Goal: Transaction & Acquisition: Purchase product/service

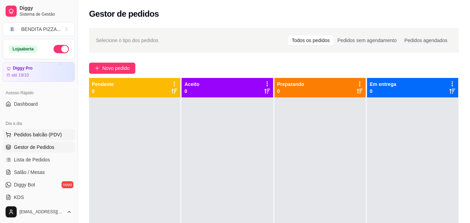
click at [22, 136] on span "Pedidos balcão (PDV)" at bounding box center [38, 134] width 48 height 7
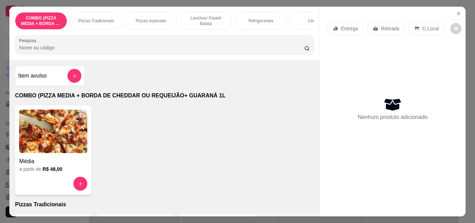
click at [110, 21] on p "Pizzas Tradicionais" at bounding box center [96, 21] width 36 height 6
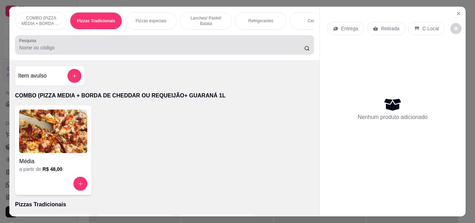
scroll to position [18, 0]
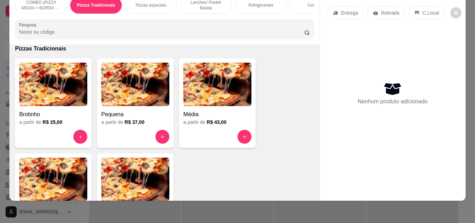
click at [28, 165] on img at bounding box center [53, 179] width 68 height 43
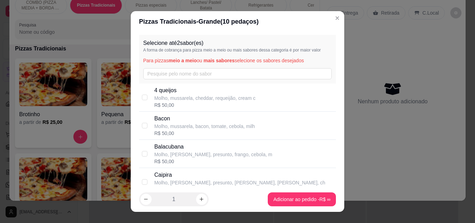
click at [283, 149] on div "[PERSON_NAME], [PERSON_NAME], presunto, frango, cebola, m R$ 50,00" at bounding box center [243, 154] width 179 height 22
click at [281, 150] on div "[PERSON_NAME], [PERSON_NAME], presunto, frango, cebola, m R$ 50,00" at bounding box center [243, 154] width 179 height 22
checkbox input "false"
click at [231, 75] on input "text" at bounding box center [237, 73] width 189 height 11
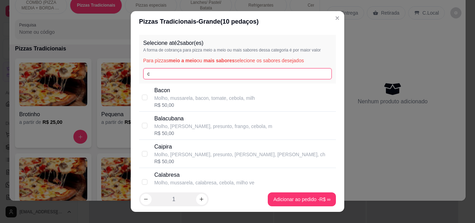
type input "c"
click at [174, 72] on input "c" at bounding box center [237, 73] width 189 height 11
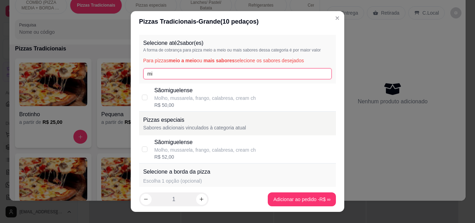
type input "m"
type input "mo"
click at [170, 86] on div "Moda da Casa Molho, mussarela, calabresa, frango, milho ve R$ 50,00" at bounding box center [237, 97] width 197 height 28
checkbox input "true"
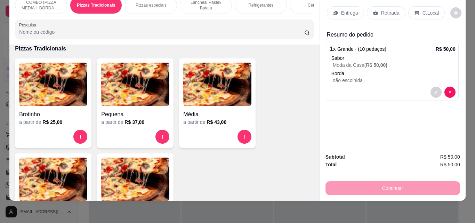
click at [345, 10] on p "Entrega" at bounding box center [349, 12] width 17 height 7
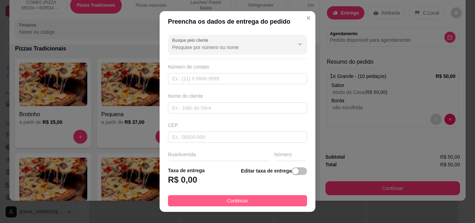
click at [249, 199] on button "Continuar" at bounding box center [237, 200] width 139 height 11
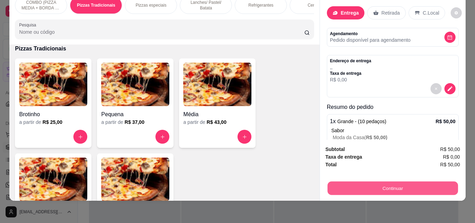
click at [351, 183] on button "Continuar" at bounding box center [392, 188] width 130 height 14
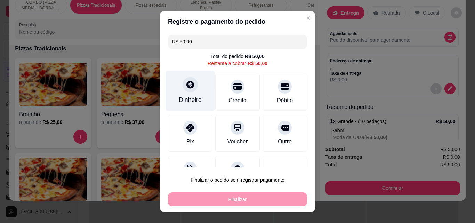
click at [193, 88] on div at bounding box center [190, 84] width 15 height 15
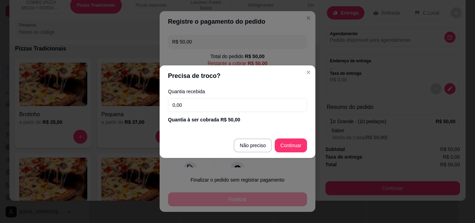
click at [191, 105] on input "0,00" at bounding box center [237, 105] width 139 height 14
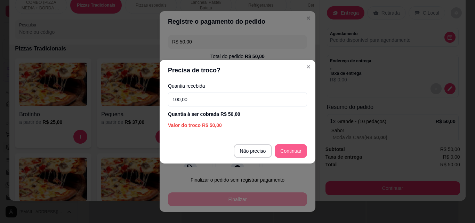
type input "100,00"
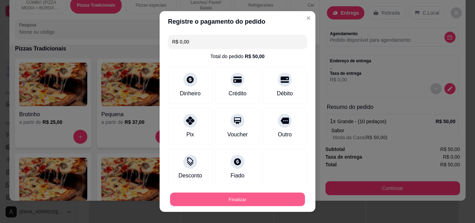
click at [283, 204] on button "Finalizar" at bounding box center [237, 200] width 135 height 14
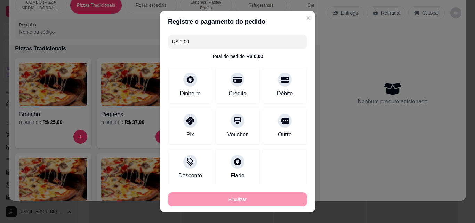
type input "-R$ 50,00"
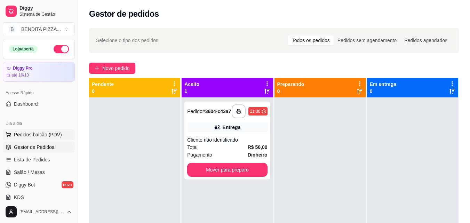
click at [49, 136] on span "Pedidos balcão (PDV)" at bounding box center [38, 134] width 48 height 7
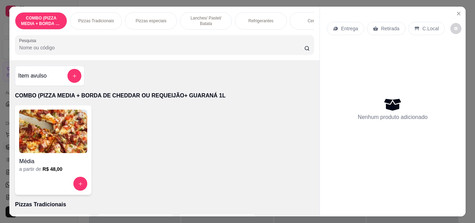
click at [79, 19] on p "Pizzas Tradicionais" at bounding box center [96, 21] width 36 height 6
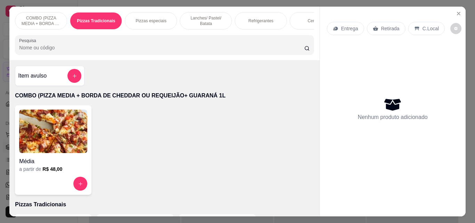
scroll to position [18, 0]
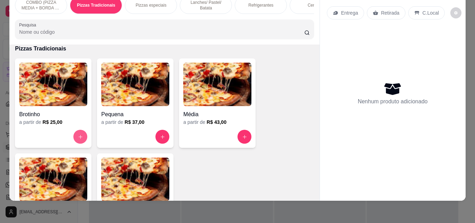
click at [74, 133] on button "increase-product-quantity" at bounding box center [80, 137] width 14 height 14
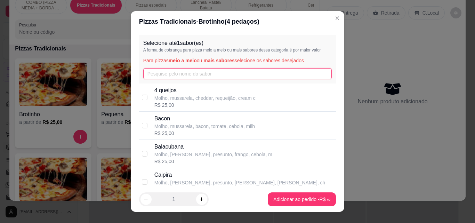
click at [169, 78] on input "text" at bounding box center [237, 73] width 189 height 11
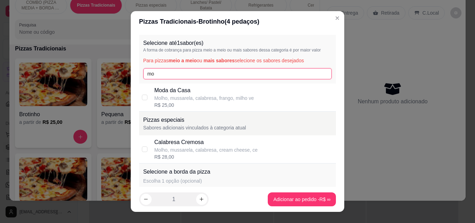
type input "mo"
click at [183, 103] on div "R$ 25,00" at bounding box center [204, 105] width 100 height 7
checkbox input "true"
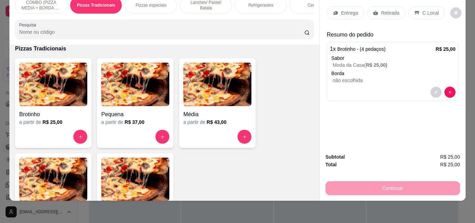
click at [349, 9] on p "Entrega" at bounding box center [349, 12] width 17 height 7
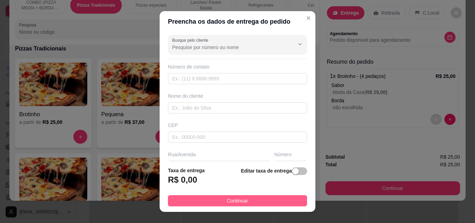
click at [247, 197] on button "Continuar" at bounding box center [237, 200] width 139 height 11
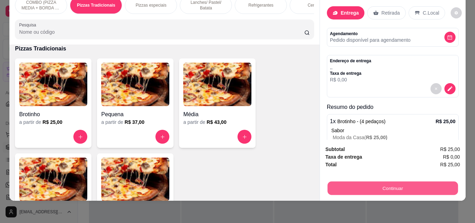
click at [378, 184] on button "Continuar" at bounding box center [392, 188] width 130 height 14
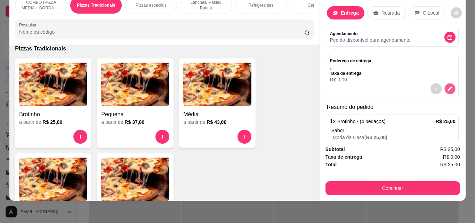
click at [445, 83] on button "decrease-product-quantity" at bounding box center [450, 88] width 11 height 11
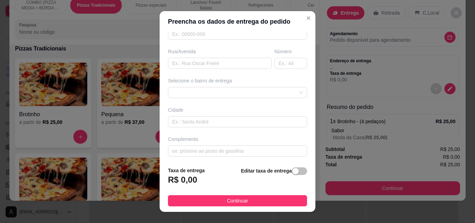
scroll to position [105, 0]
click at [289, 86] on span at bounding box center [237, 90] width 131 height 10
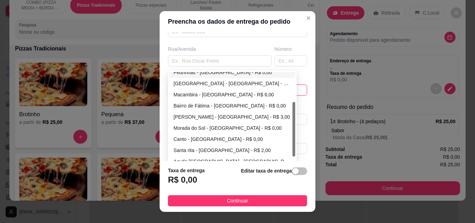
drag, startPoint x: 291, startPoint y: 125, endPoint x: 293, endPoint y: 156, distance: 31.0
click at [293, 156] on div "65d437ceb6f0d4bdbaa348ac 65d437e5b6f0d4bdbaa348af 65d437f6b6f0d4bdbaa348b2 Pedr…" at bounding box center [232, 117] width 129 height 92
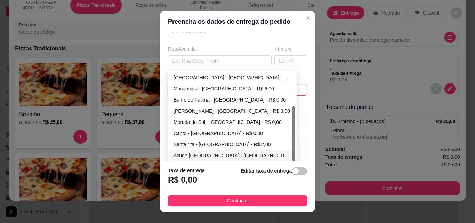
drag, startPoint x: 291, startPoint y: 151, endPoint x: 290, endPoint y: 159, distance: 8.0
click at [293, 159] on div at bounding box center [294, 133] width 3 height 55
click at [265, 152] on div "Açude [GEOGRAPHIC_DATA] - [GEOGRAPHIC_DATA] - R$ 3,00" at bounding box center [233, 156] width 118 height 8
type input "[GEOGRAPHIC_DATA]"
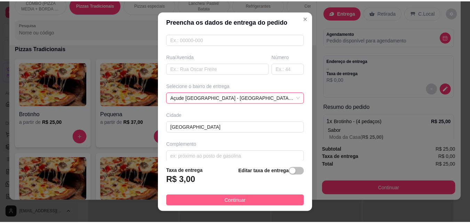
scroll to position [105, 0]
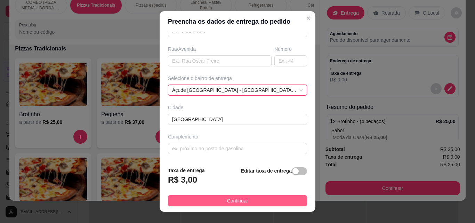
click at [273, 199] on button "Continuar" at bounding box center [237, 200] width 139 height 11
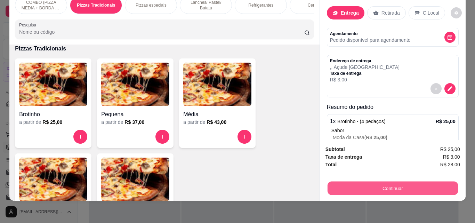
click at [365, 181] on button "Continuar" at bounding box center [392, 188] width 130 height 14
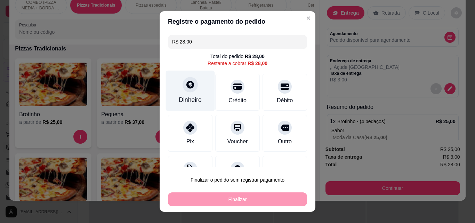
click at [188, 98] on div "Dinheiro" at bounding box center [190, 99] width 23 height 9
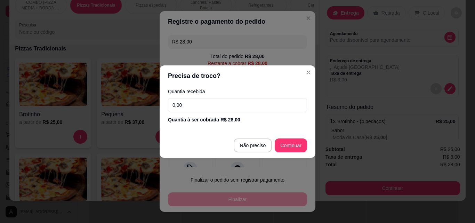
click at [186, 106] on input "0,00" at bounding box center [237, 105] width 139 height 14
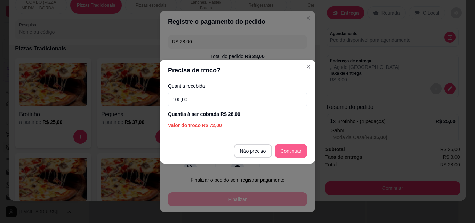
type input "100,00"
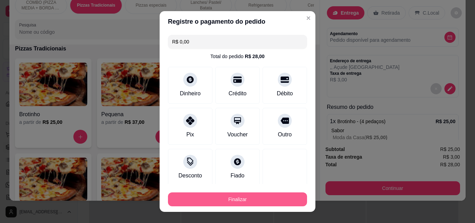
click at [269, 194] on button "Finalizar" at bounding box center [237, 199] width 139 height 14
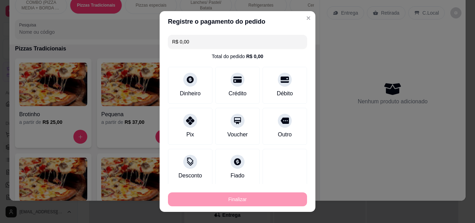
type input "-R$ 28,00"
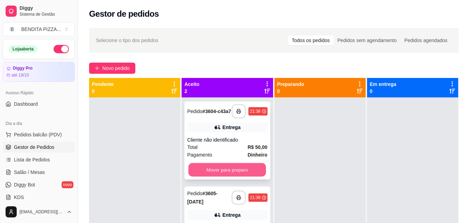
click at [244, 168] on button "Mover para preparo" at bounding box center [228, 170] width 78 height 14
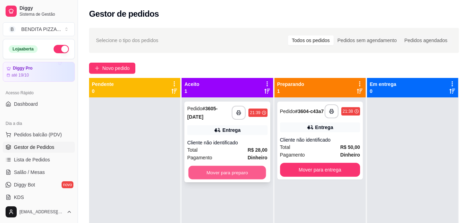
click at [239, 175] on button "Mover para preparo" at bounding box center [228, 173] width 78 height 14
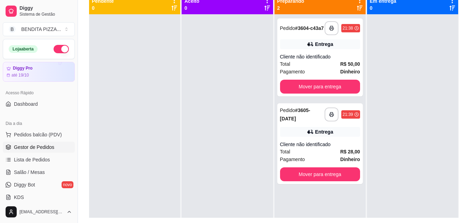
scroll to position [106, 0]
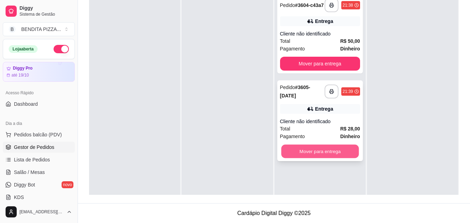
click at [338, 154] on button "Mover para entrega" at bounding box center [320, 152] width 78 height 14
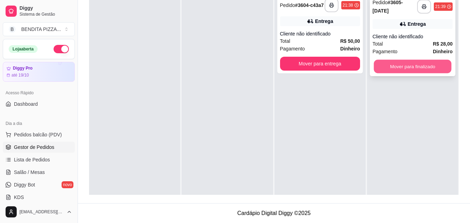
click at [389, 69] on button "Mover para finalizado" at bounding box center [413, 67] width 78 height 14
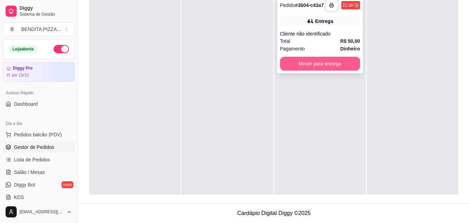
click at [329, 68] on button "Mover para entrega" at bounding box center [320, 64] width 80 height 14
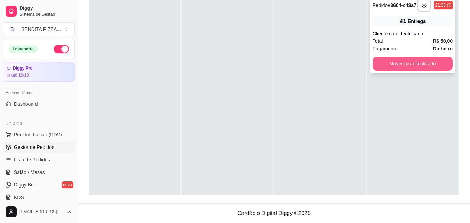
click at [401, 69] on button "Mover para finalizado" at bounding box center [413, 64] width 80 height 14
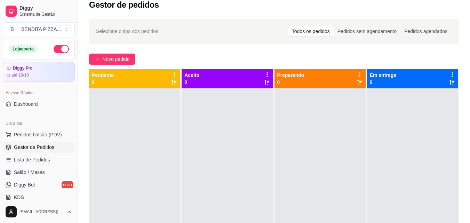
scroll to position [0, 0]
